Goal: Use online tool/utility: Utilize a website feature to perform a specific function

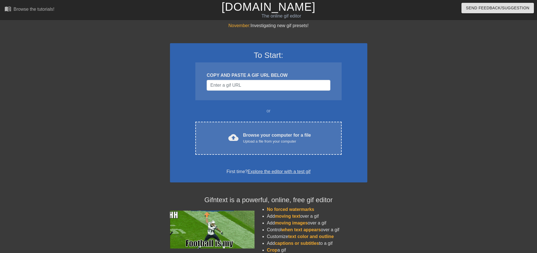
click at [237, 118] on div "To Start: COPY AND PASTE A GIF URL BELOW or cloud_upload Browse your computer f…" at bounding box center [268, 112] width 197 height 139
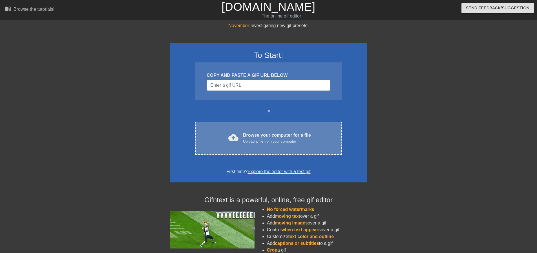
click at [232, 123] on div "cloud_upload Browse your computer for a file Upload a file from your computer C…" at bounding box center [268, 138] width 146 height 33
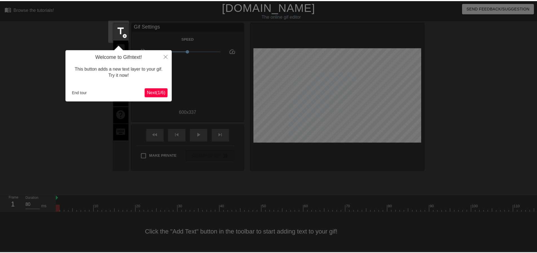
scroll to position [3, 0]
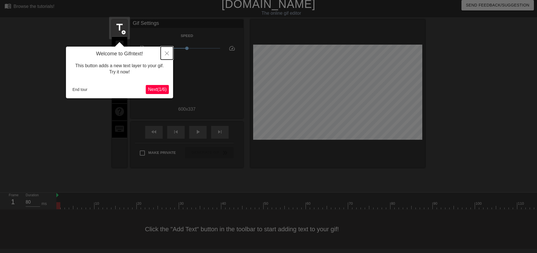
click at [164, 55] on button "Close" at bounding box center [167, 53] width 12 height 13
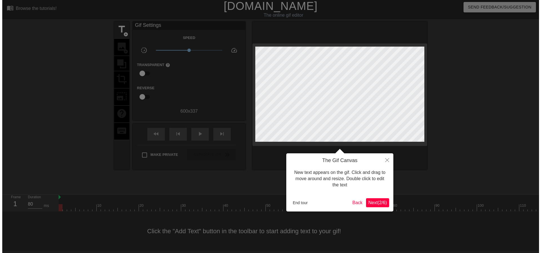
scroll to position [0, 0]
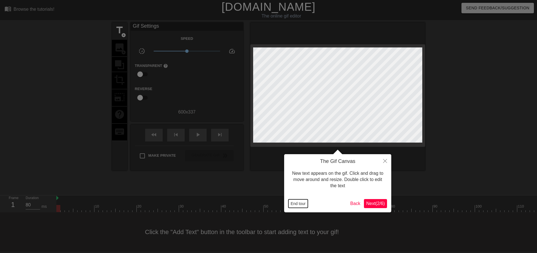
click at [293, 205] on button "End tour" at bounding box center [297, 203] width 19 height 8
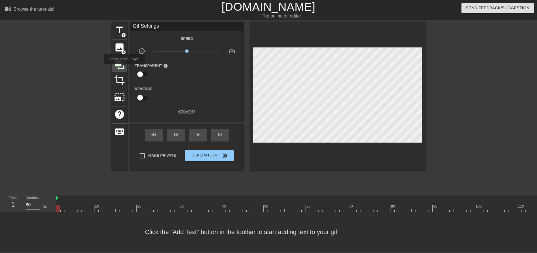
click at [123, 67] on icon at bounding box center [119, 64] width 11 height 11
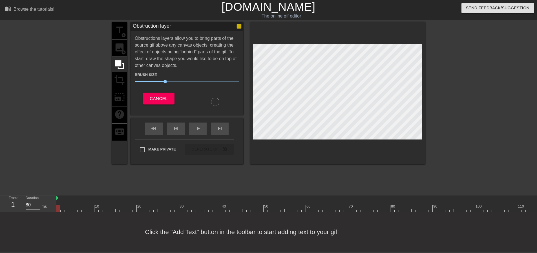
click at [123, 98] on div "title add_circle image add_circle crop photo_size_select_large help keyboard" at bounding box center [119, 93] width 15 height 142
click at [148, 95] on button "Cancel" at bounding box center [158, 98] width 31 height 12
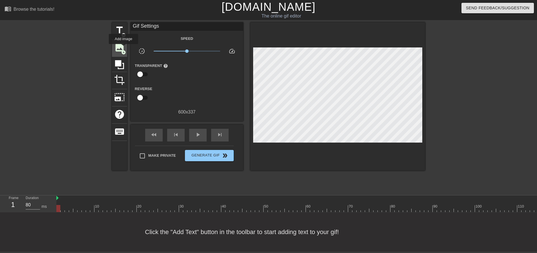
click at [123, 48] on span "image" at bounding box center [119, 47] width 11 height 11
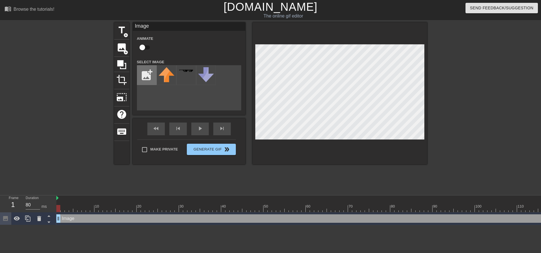
click at [148, 74] on input "file" at bounding box center [146, 74] width 19 height 19
